Goal: Navigation & Orientation: Find specific page/section

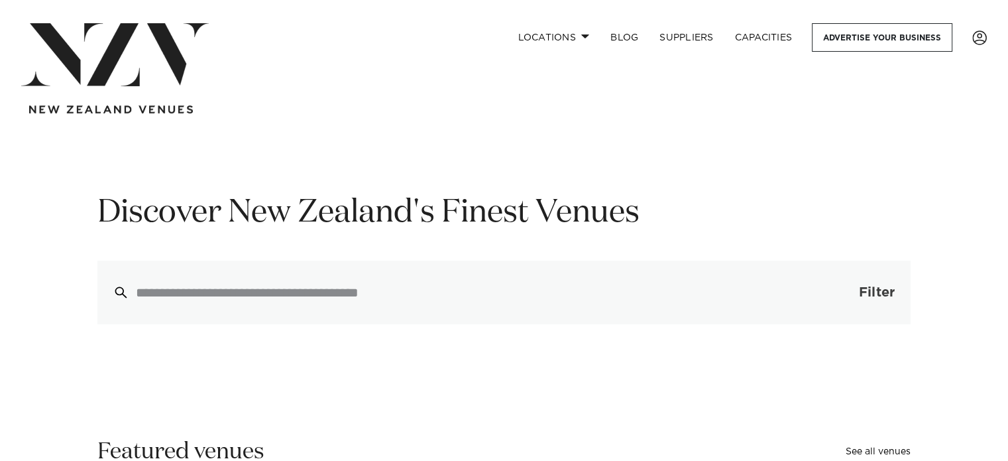
click at [869, 289] on span "Filter" at bounding box center [877, 292] width 36 height 13
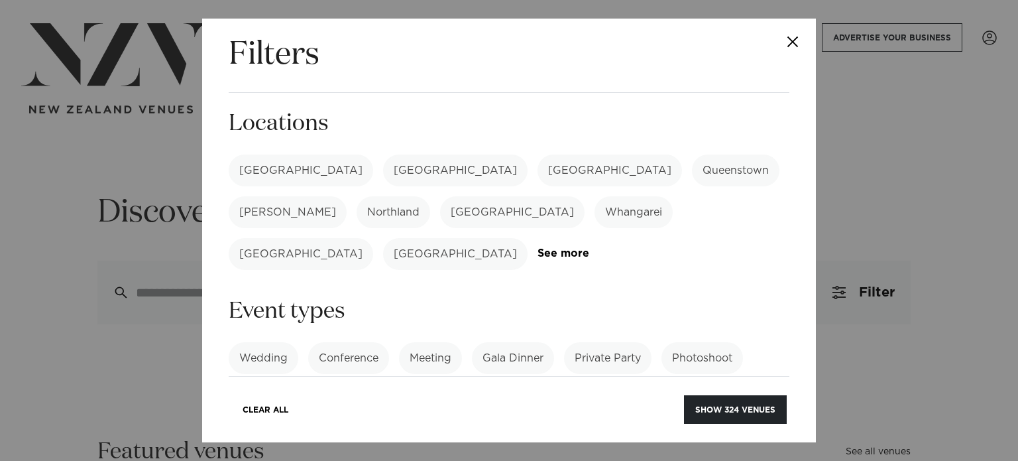
click at [269, 164] on label "[GEOGRAPHIC_DATA]" at bounding box center [301, 170] width 145 height 32
click at [538, 174] on label "[GEOGRAPHIC_DATA]" at bounding box center [610, 170] width 145 height 32
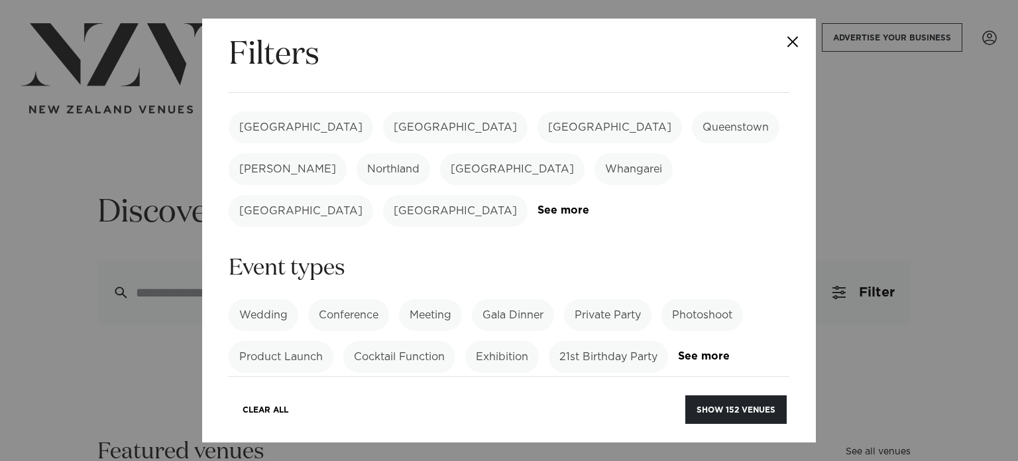
scroll to position [66, 0]
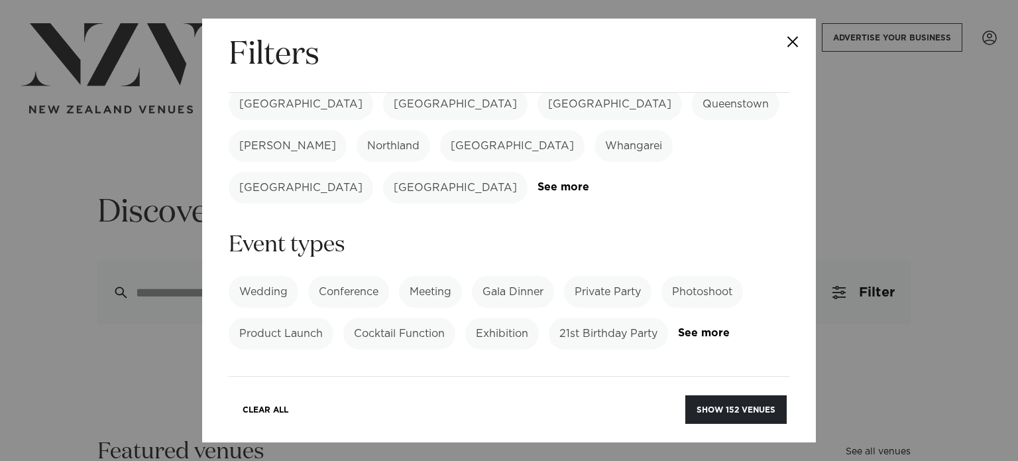
click at [353, 276] on label "Conference" at bounding box center [348, 292] width 81 height 32
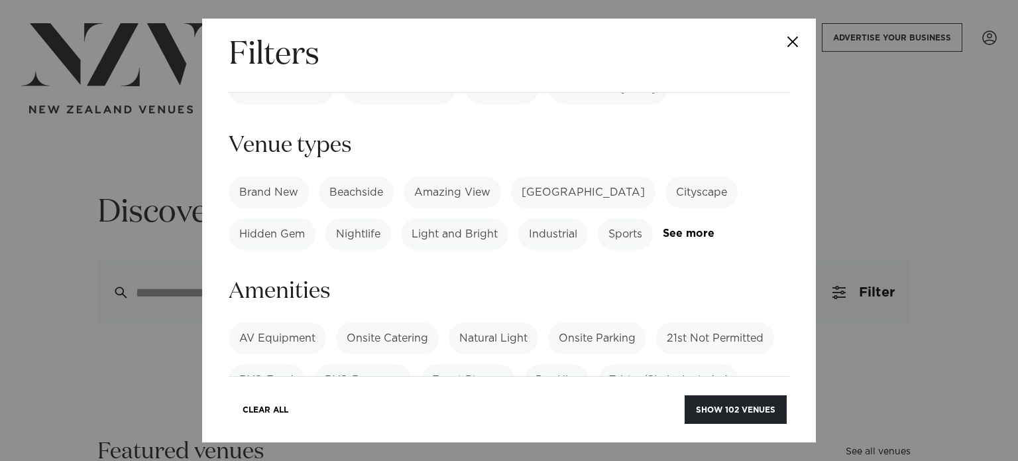
scroll to position [331, 0]
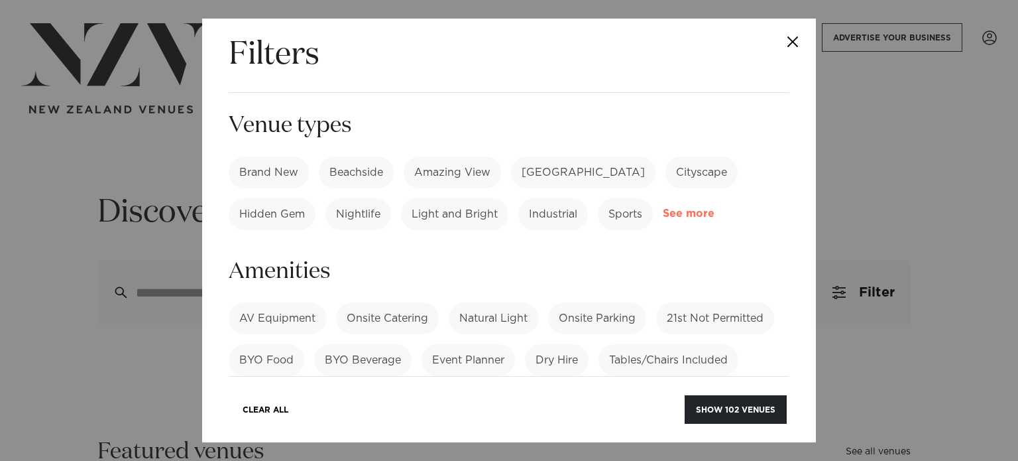
click at [681, 208] on link "See more" at bounding box center [714, 213] width 103 height 11
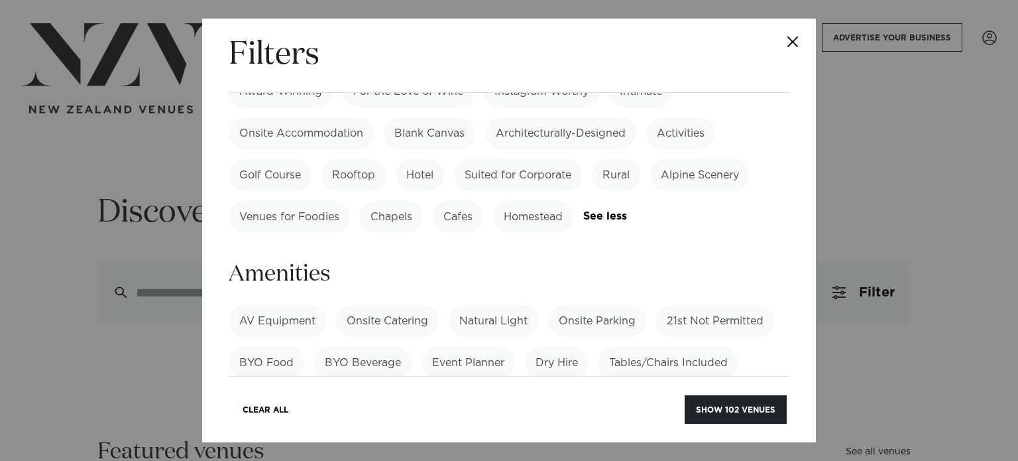
scroll to position [796, 0]
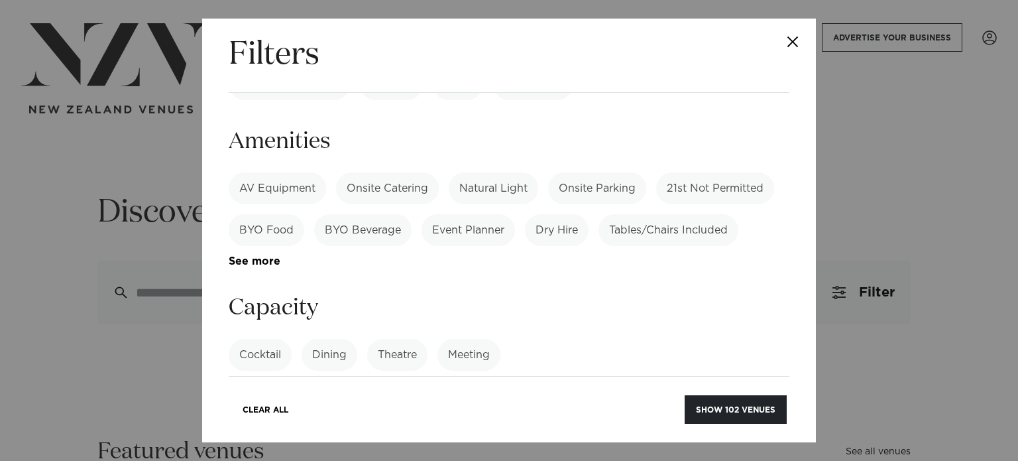
click at [350, 172] on label "Onsite Catering" at bounding box center [387, 188] width 103 height 32
click at [593, 172] on label "Onsite Parking" at bounding box center [597, 188] width 98 height 32
click at [693, 214] on label "Tables/Chairs Included" at bounding box center [669, 230] width 140 height 32
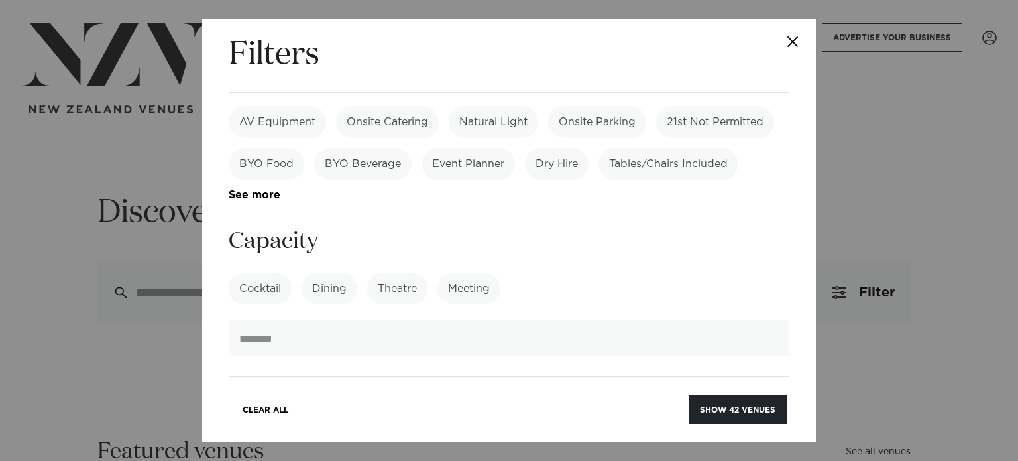
scroll to position [928, 0]
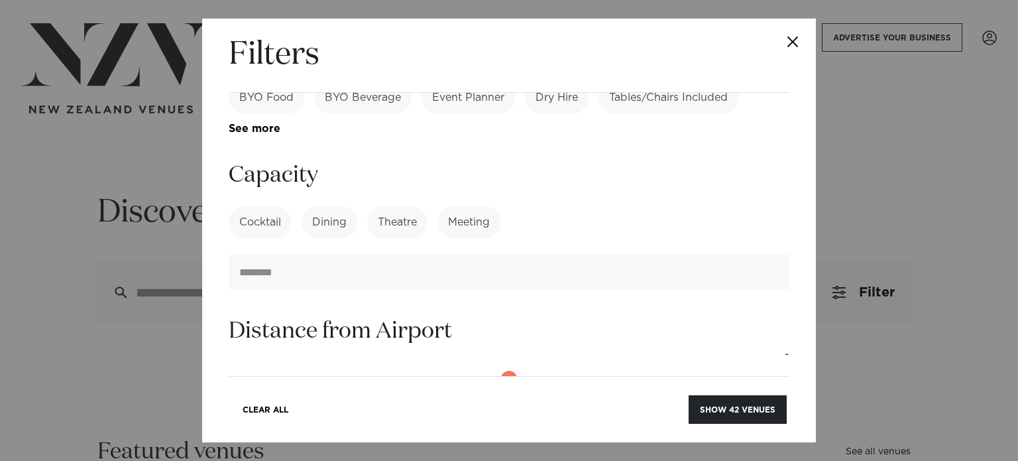
click at [348, 206] on label "Dining" at bounding box center [330, 222] width 56 height 32
click at [270, 206] on label "Cocktail" at bounding box center [260, 222] width 63 height 32
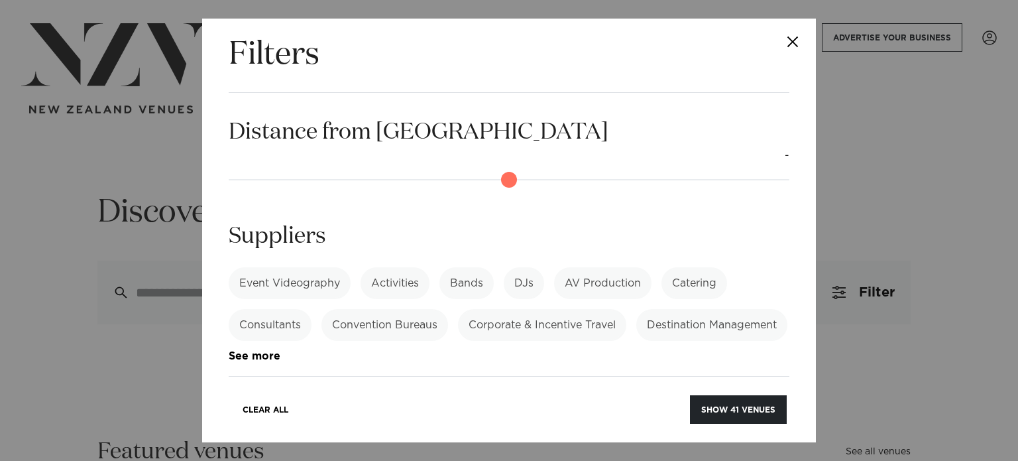
scroll to position [1232, 0]
click at [694, 265] on label "Catering" at bounding box center [695, 281] width 66 height 32
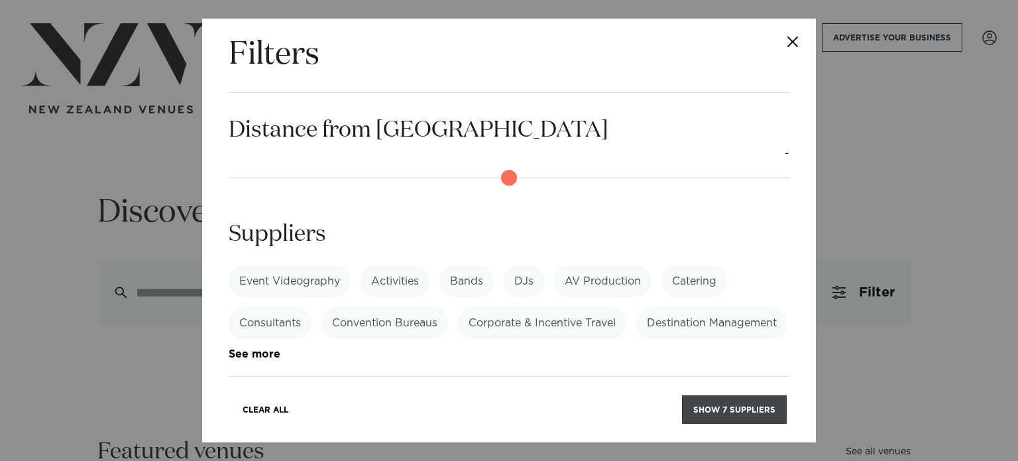
drag, startPoint x: 730, startPoint y: 402, endPoint x: 719, endPoint y: 397, distance: 12.5
click at [730, 404] on button "Show 7 suppliers" at bounding box center [734, 409] width 105 height 29
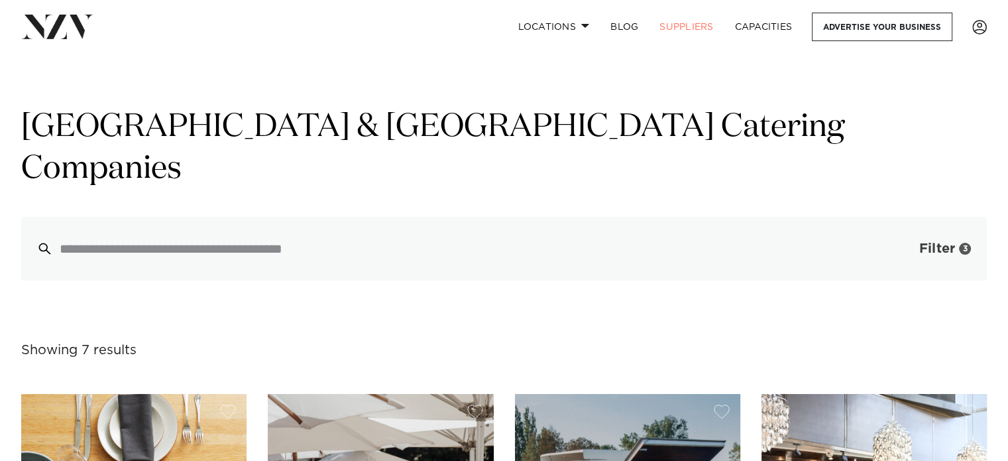
click at [941, 242] on span "Filter" at bounding box center [938, 248] width 36 height 13
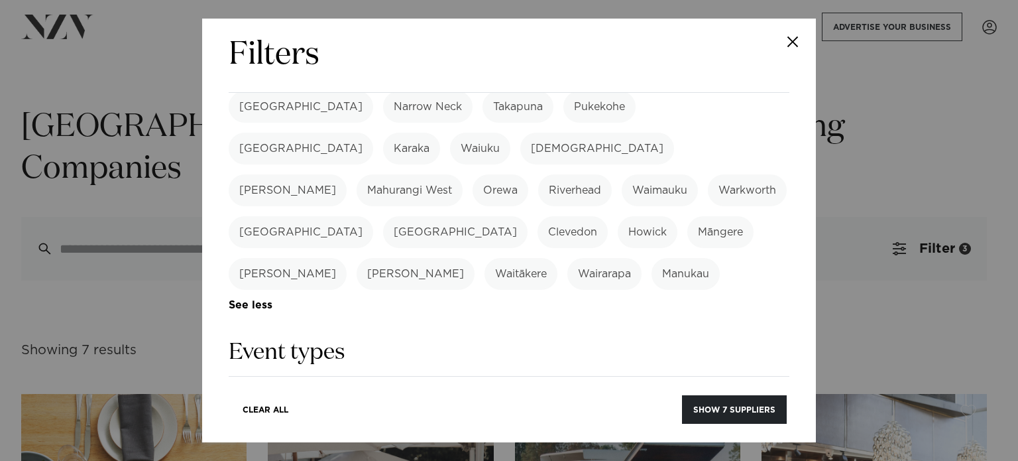
scroll to position [464, 0]
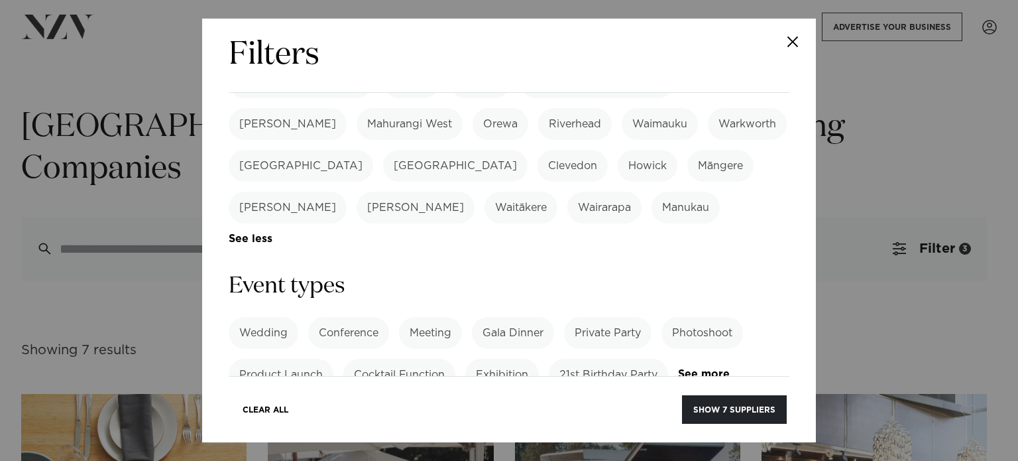
click at [353, 317] on label "Conference" at bounding box center [348, 333] width 81 height 32
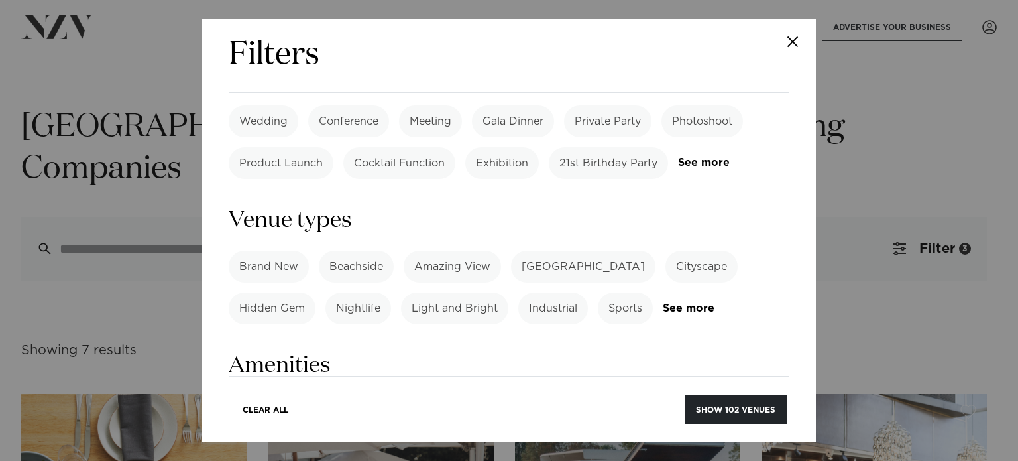
scroll to position [729, 0]
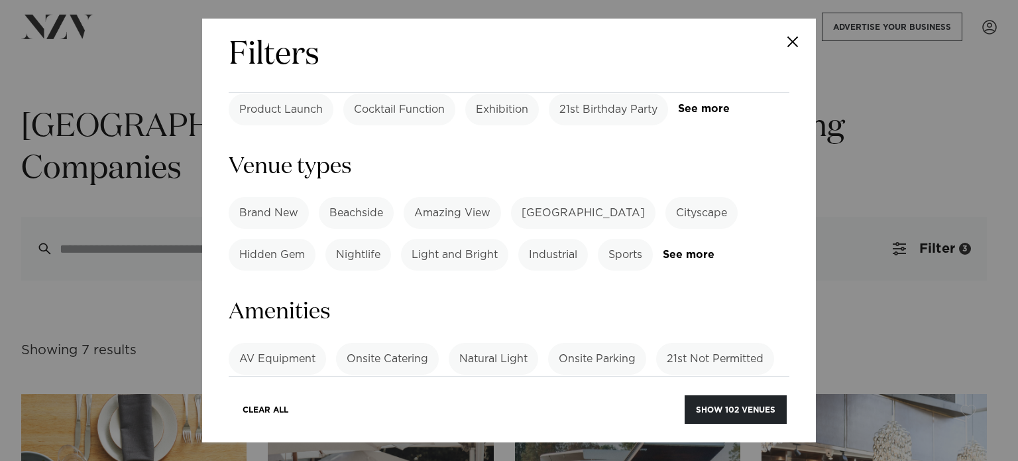
click at [564, 343] on label "Onsite Parking" at bounding box center [597, 359] width 98 height 32
click at [411, 343] on label "Onsite Catering" at bounding box center [387, 359] width 103 height 32
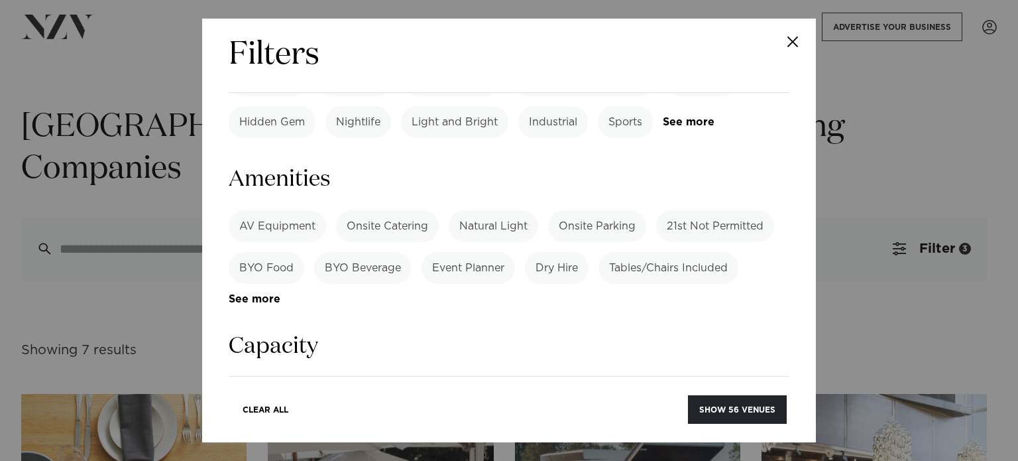
drag, startPoint x: 345, startPoint y: 278, endPoint x: 354, endPoint y: 283, distance: 10.7
click at [345, 377] on label "Dining" at bounding box center [330, 393] width 56 height 32
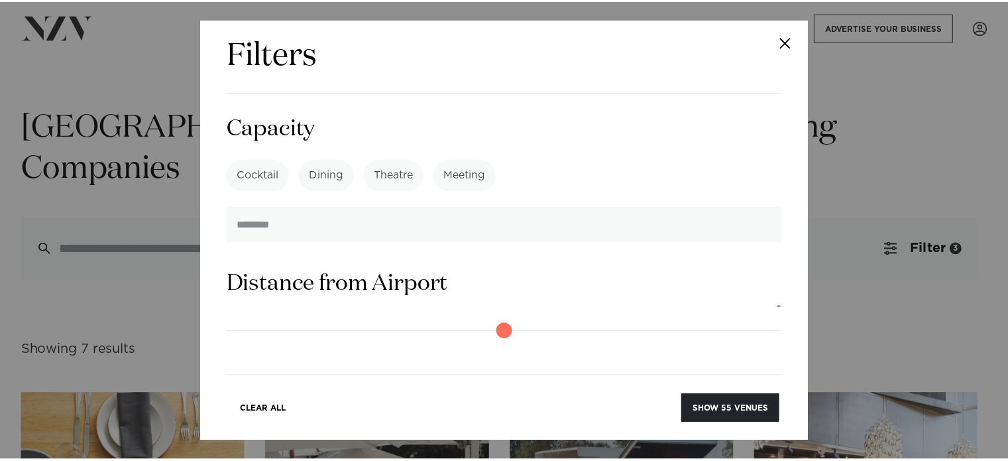
scroll to position [1127, 0]
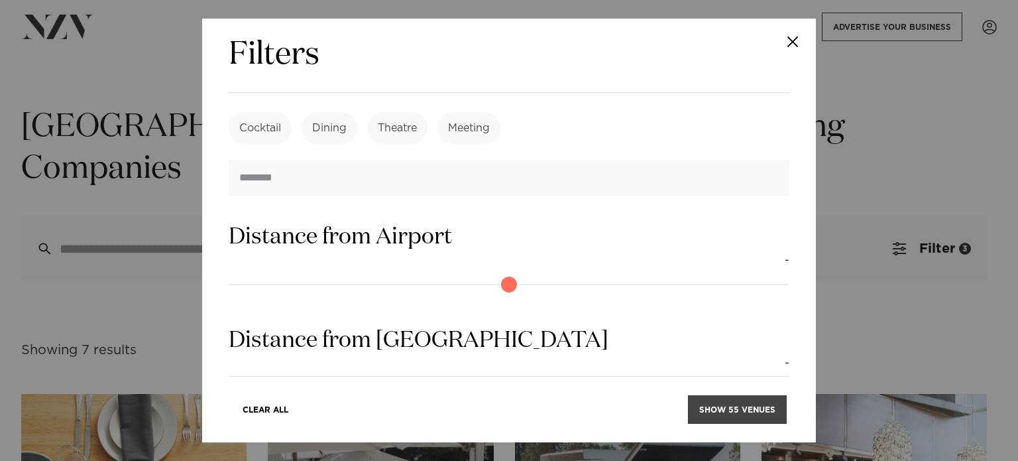
click at [723, 401] on button "Show 55 venues" at bounding box center [737, 409] width 99 height 29
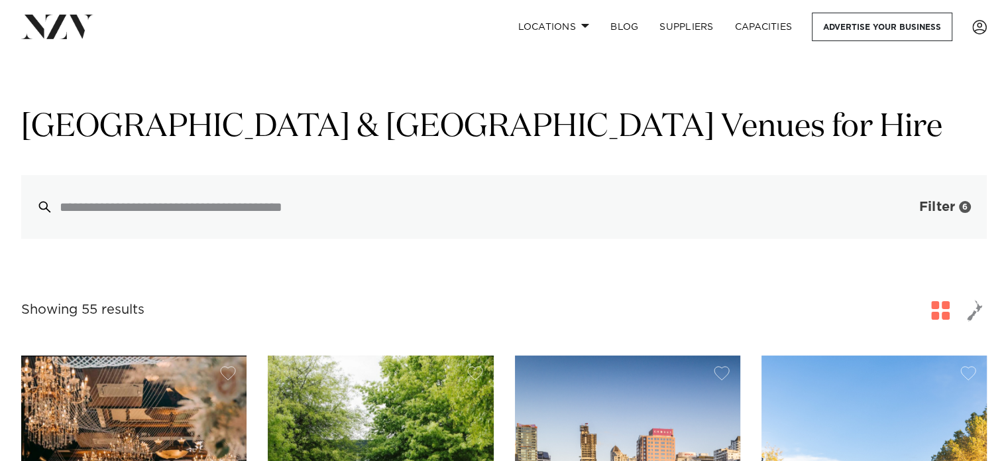
click at [923, 208] on span "Filter" at bounding box center [938, 206] width 36 height 13
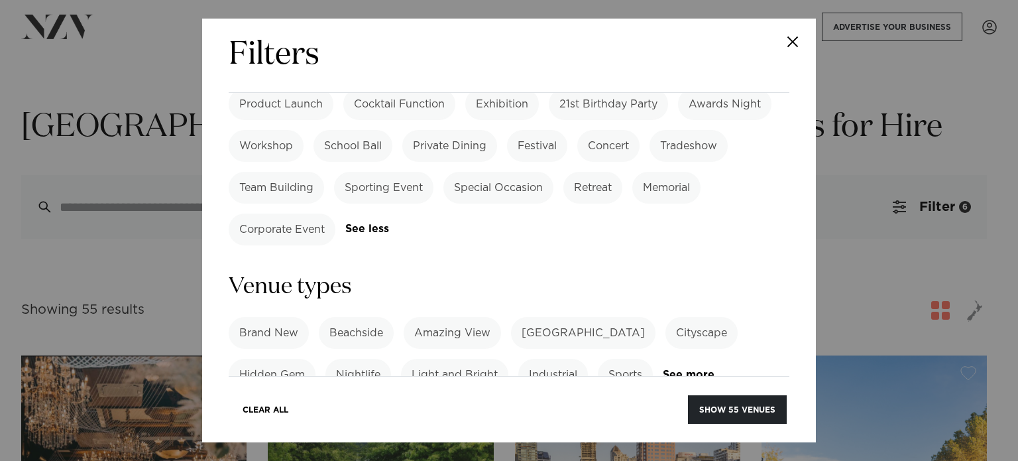
scroll to position [796, 0]
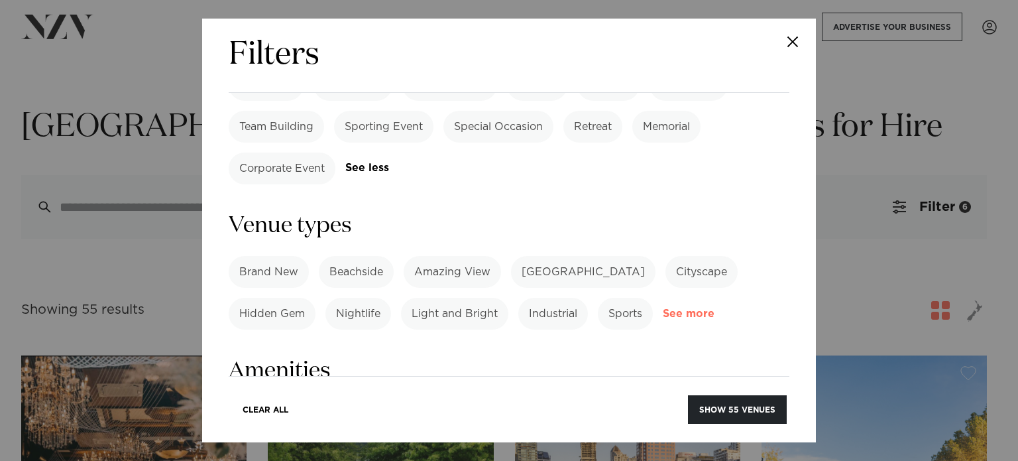
click at [696, 308] on link "See more" at bounding box center [714, 313] width 103 height 11
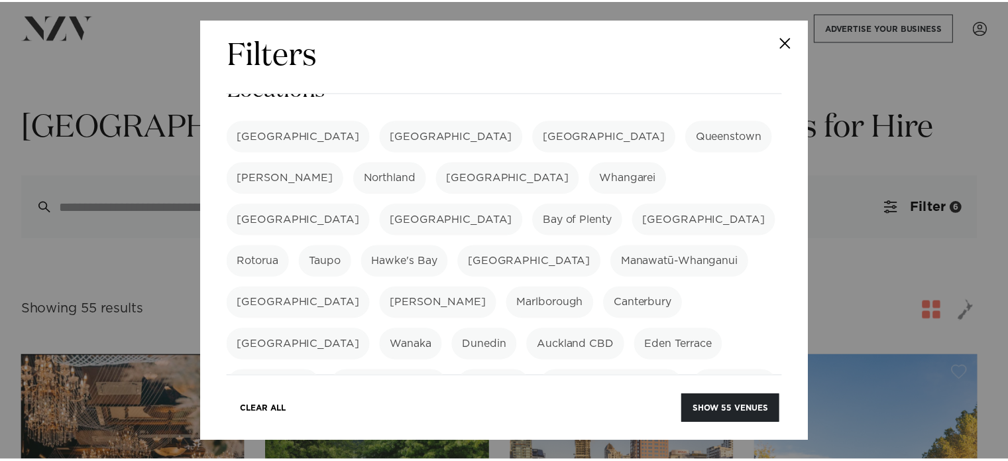
scroll to position [0, 0]
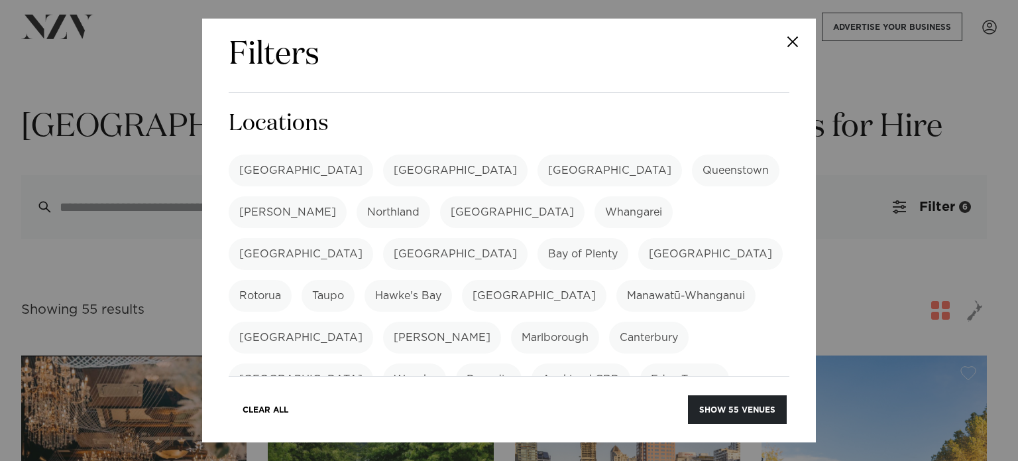
click at [538, 166] on label "[GEOGRAPHIC_DATA]" at bounding box center [610, 170] width 145 height 32
click at [756, 416] on button "Show 44 venues" at bounding box center [737, 409] width 99 height 29
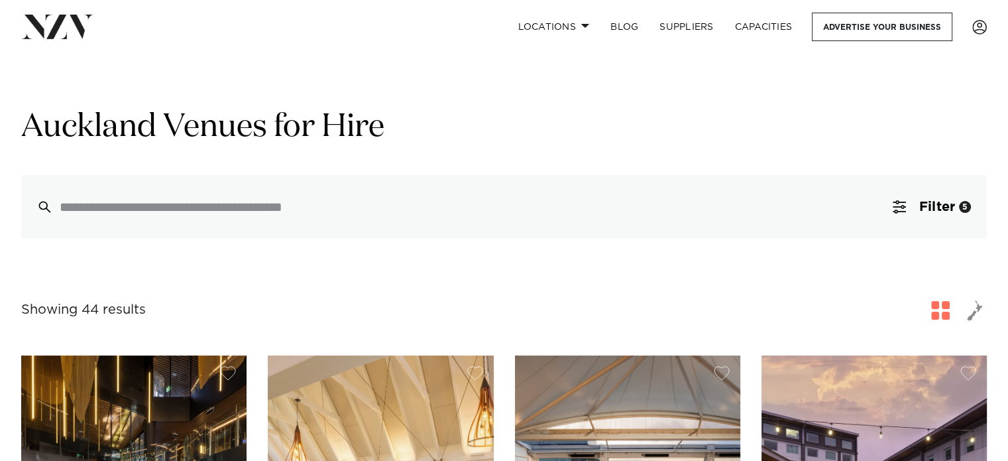
click at [982, 321] on span "button" at bounding box center [975, 310] width 16 height 23
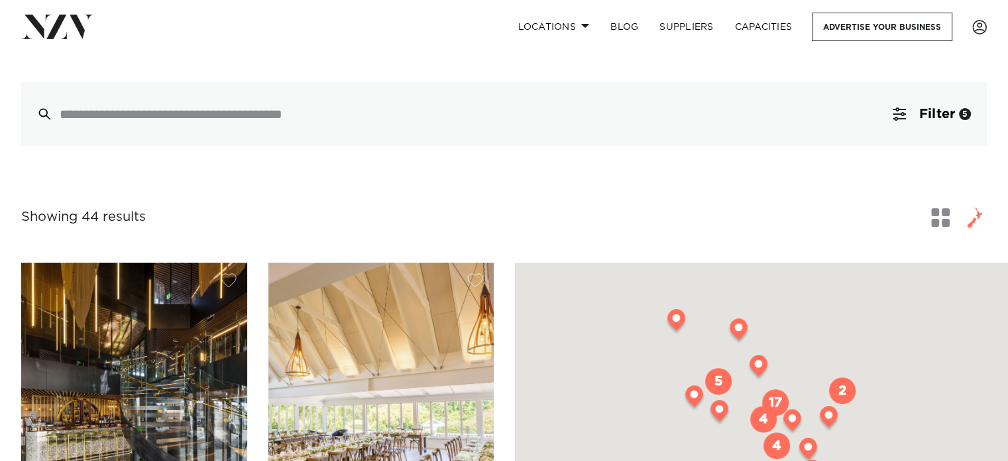
scroll to position [199, 0]
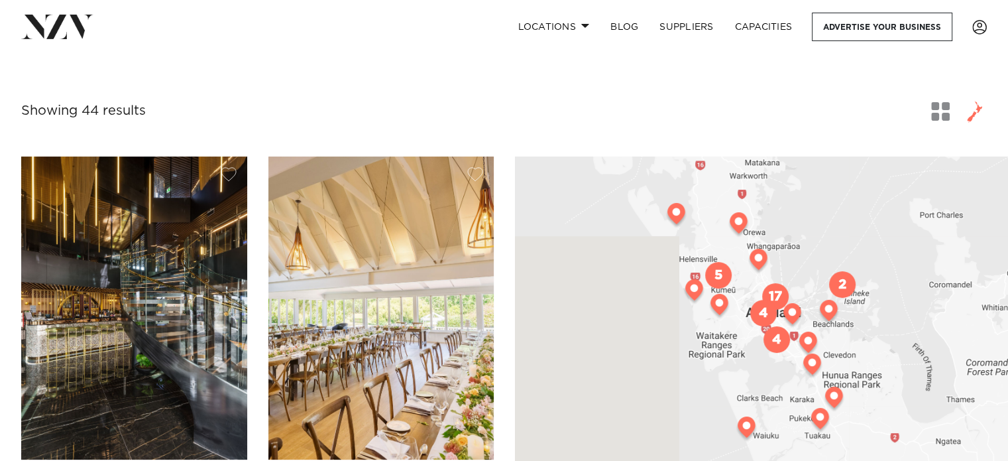
click at [939, 118] on span "button" at bounding box center [940, 111] width 19 height 19
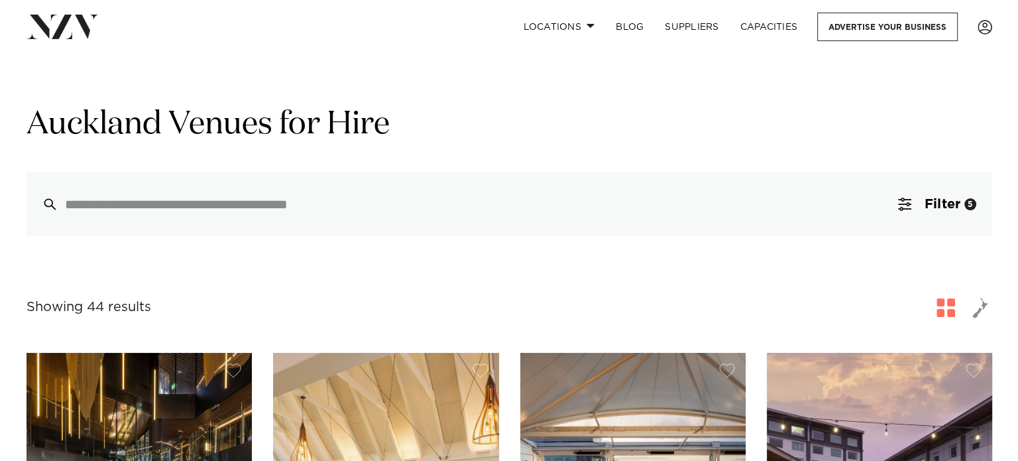
scroll to position [0, 0]
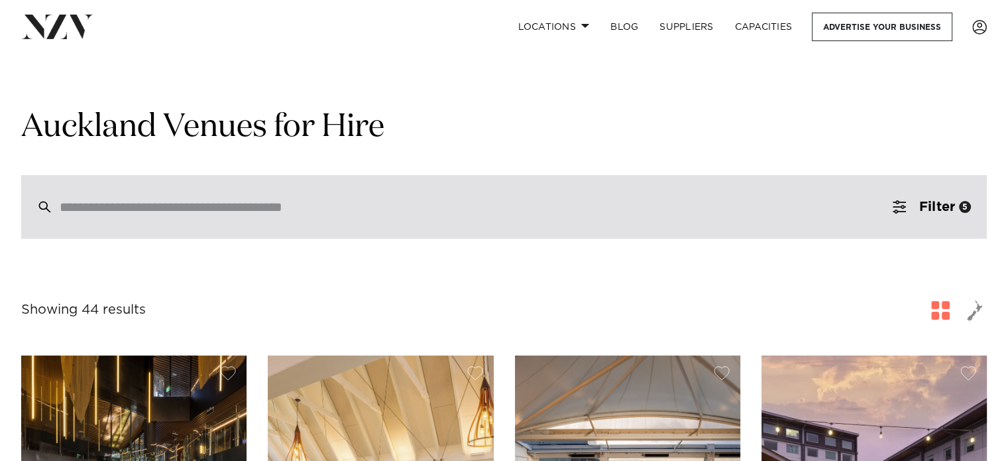
click at [463, 216] on div at bounding box center [504, 207] width 966 height 64
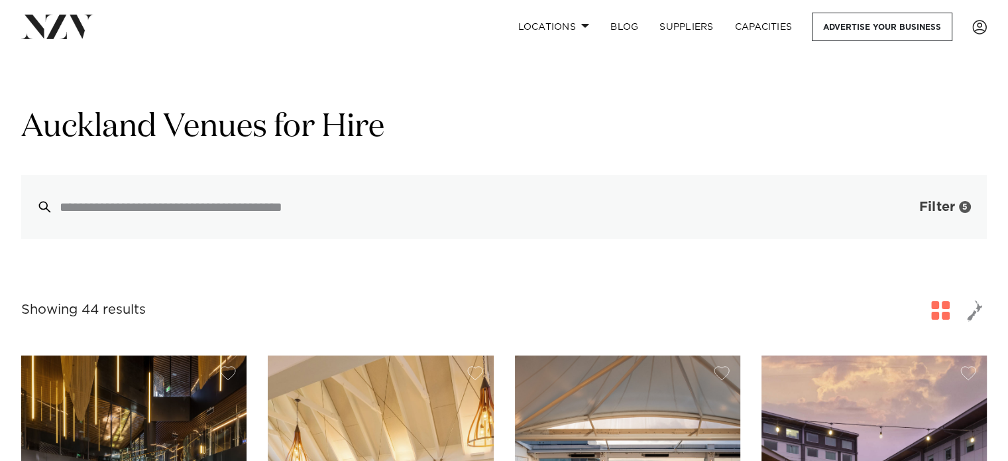
click at [953, 217] on button "Filter 5" at bounding box center [932, 207] width 110 height 64
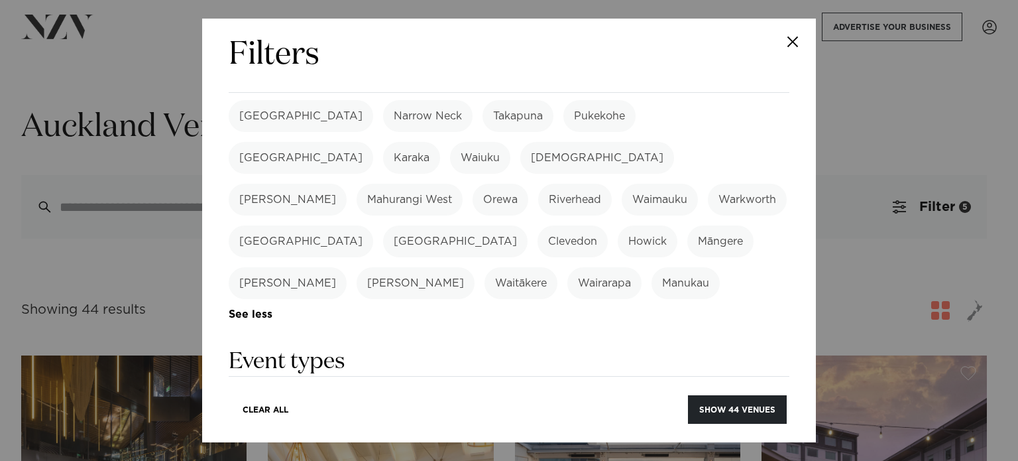
scroll to position [398, 0]
